Goal: Information Seeking & Learning: Learn about a topic

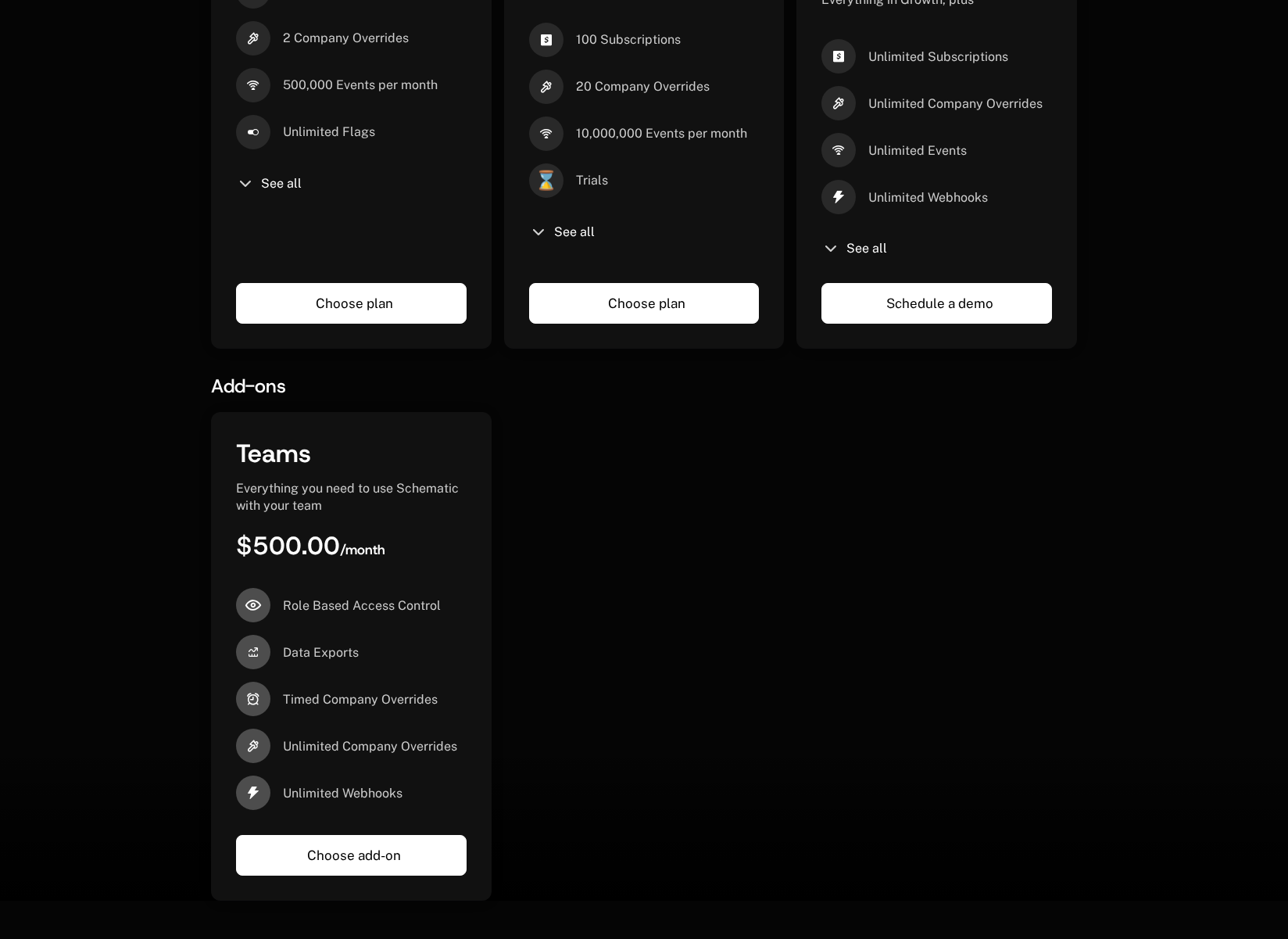
scroll to position [806, 0]
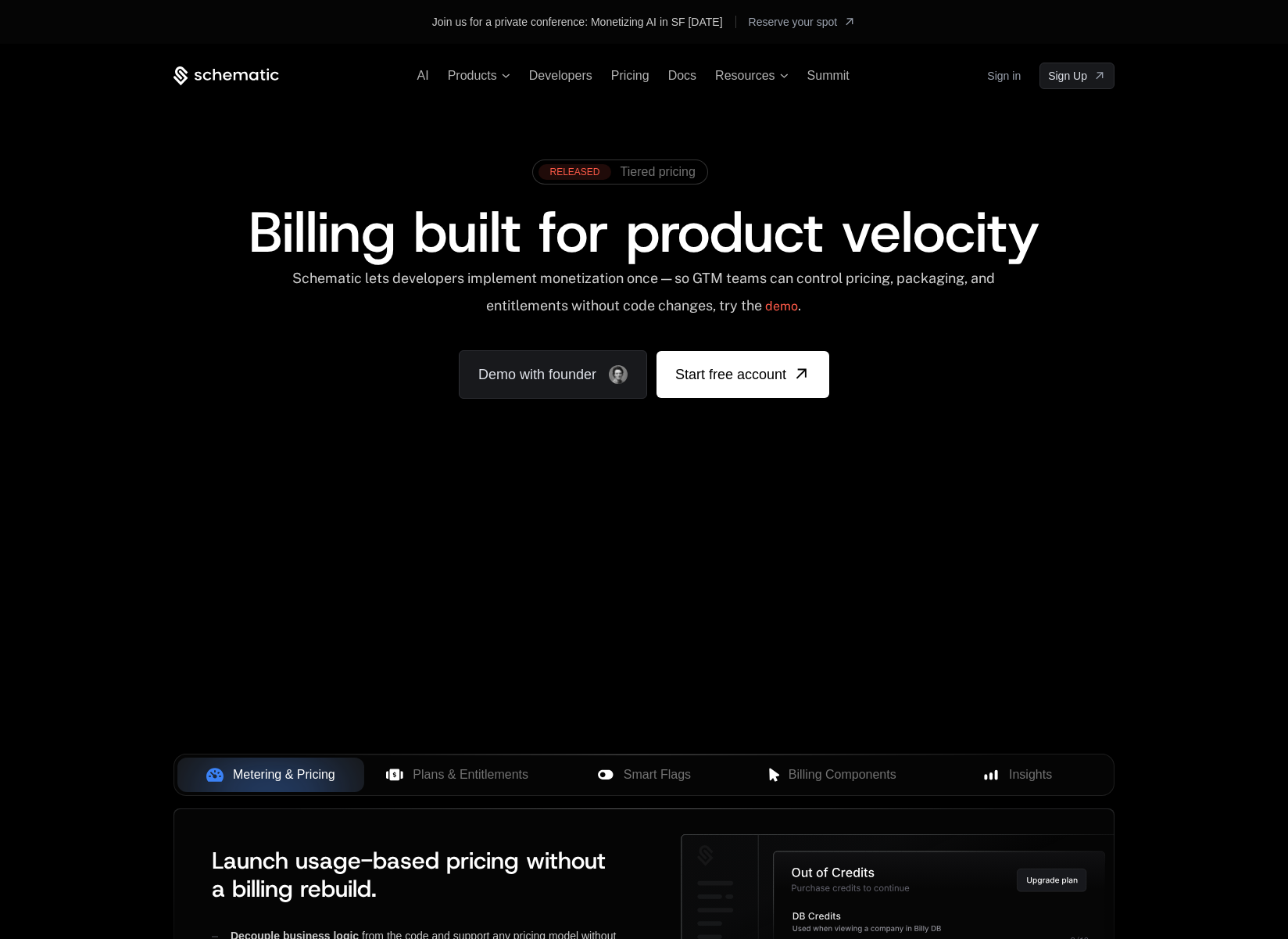
click at [221, 78] on icon at bounding box center [217, 75] width 8 height 12
